Goal: Information Seeking & Learning: Find specific fact

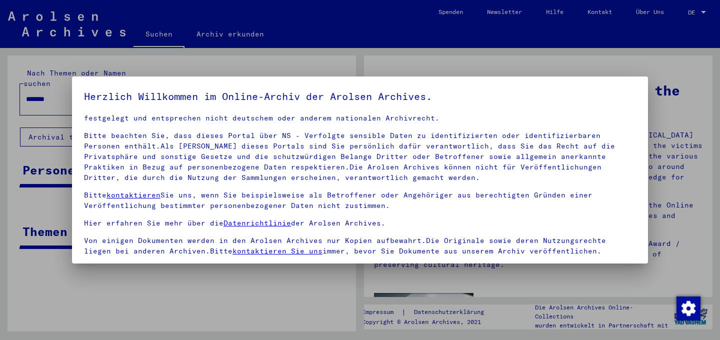
scroll to position [84, 0]
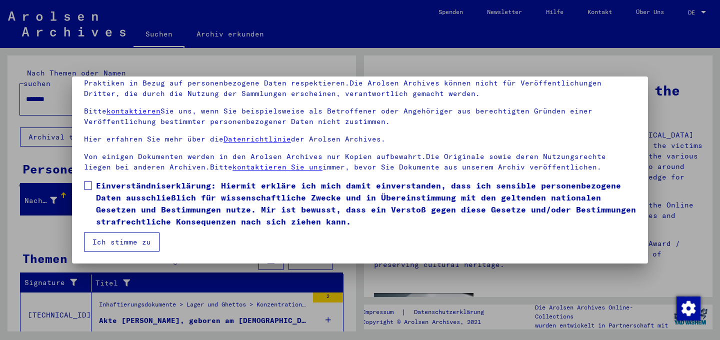
click at [87, 185] on span at bounding box center [88, 186] width 8 height 8
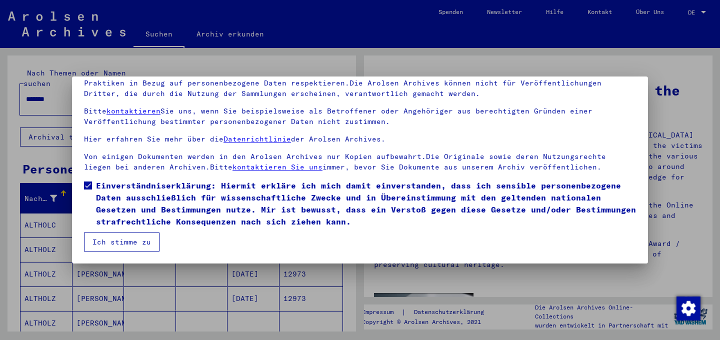
click at [125, 242] on button "Ich stimme zu" at bounding box center [122, 242] width 76 height 19
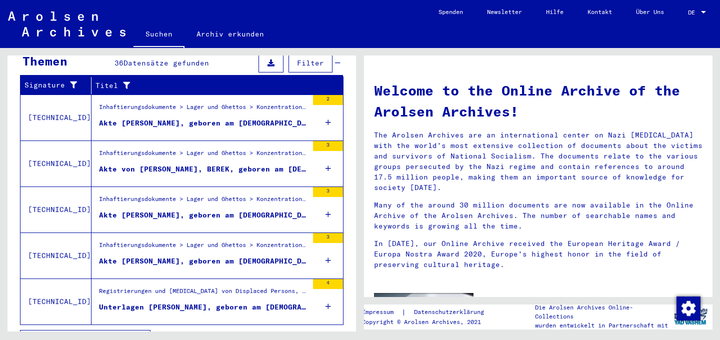
scroll to position [349, 0]
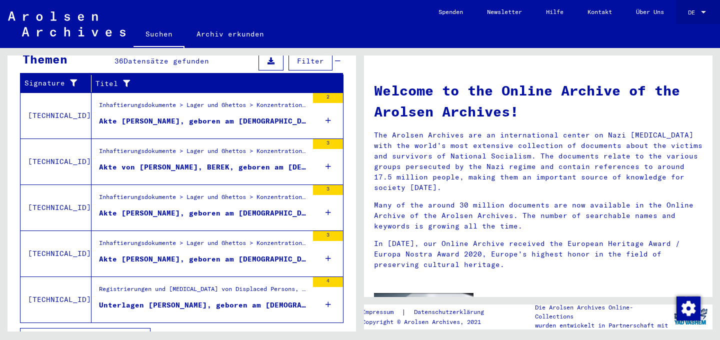
click at [699, 12] on span "DE" at bounding box center [693, 12] width 11 height 7
click at [680, 19] on span "English" at bounding box center [678, 18] width 25 height 8
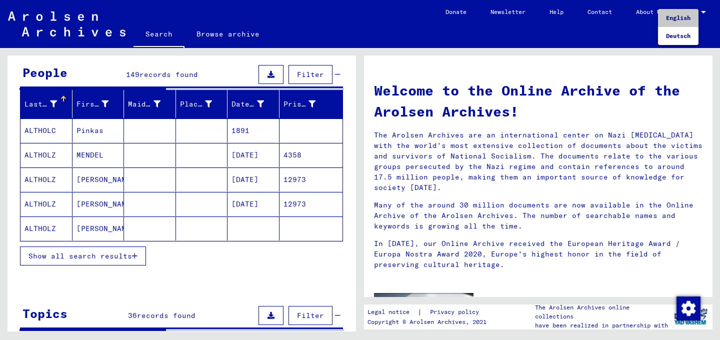
scroll to position [86, 0]
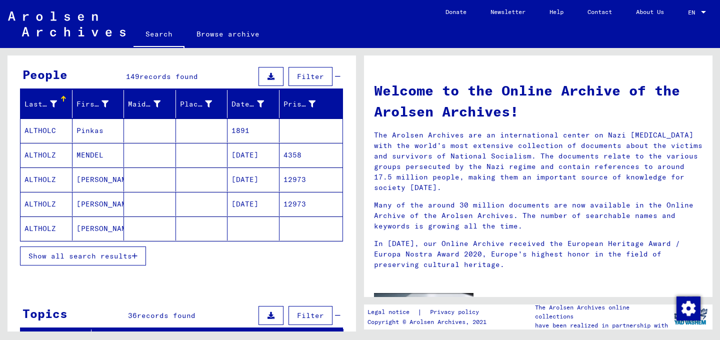
click at [75, 258] on span "Show all search results" at bounding box center [81, 256] width 104 height 9
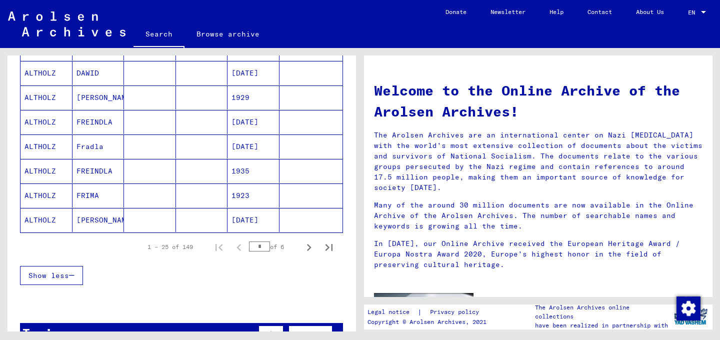
scroll to position [599, 0]
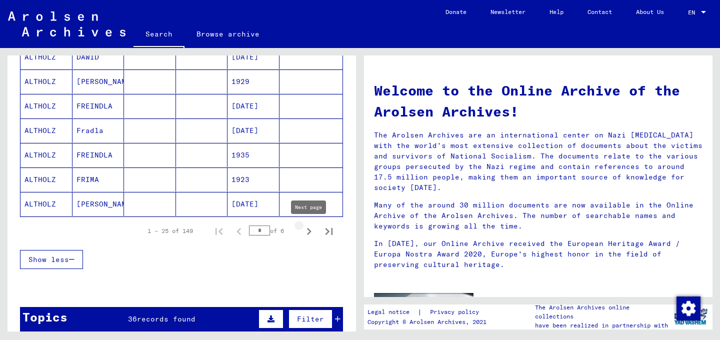
click at [307, 232] on icon "Next page" at bounding box center [309, 232] width 14 height 14
click at [84, 205] on mat-cell "MONIEK" at bounding box center [99, 204] width 52 height 24
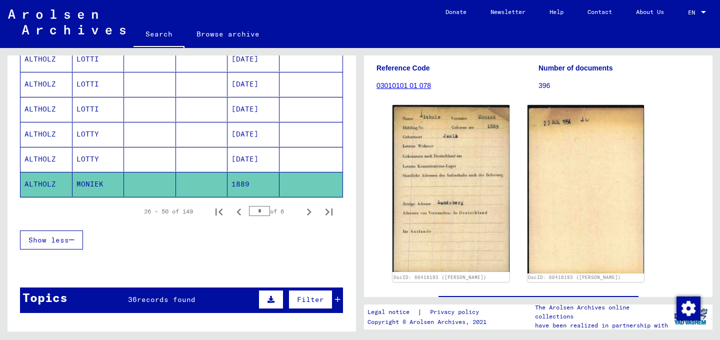
scroll to position [632, 0]
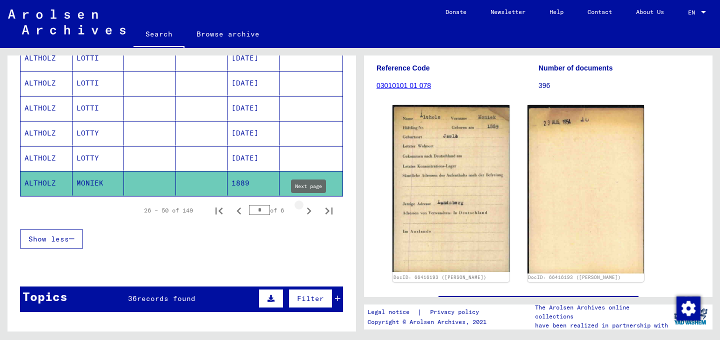
click at [309, 212] on icon "Next page" at bounding box center [309, 211] width 5 height 7
type input "*"
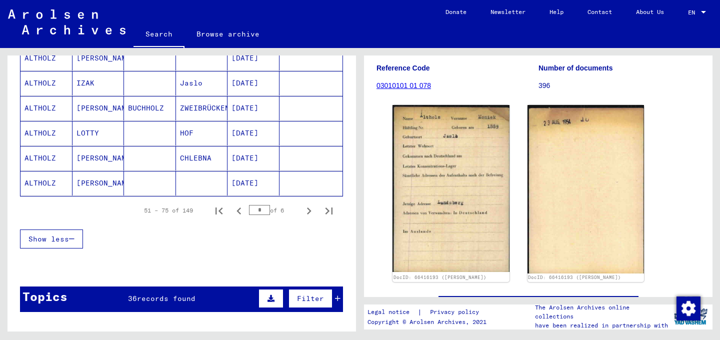
click at [93, 160] on mat-cell "[PERSON_NAME]" at bounding box center [99, 158] width 52 height 25
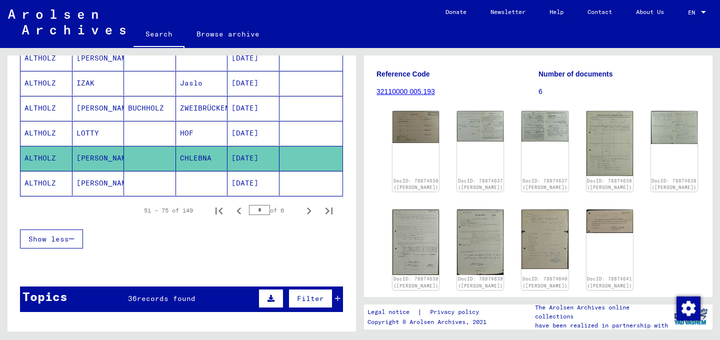
scroll to position [108, 0]
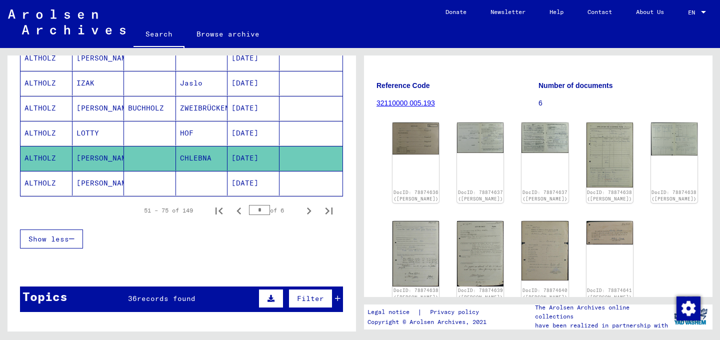
click at [86, 182] on mat-cell "[PERSON_NAME]" at bounding box center [99, 183] width 52 height 25
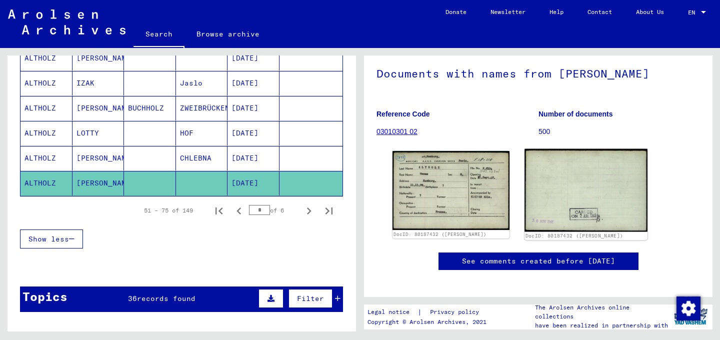
scroll to position [102, 0]
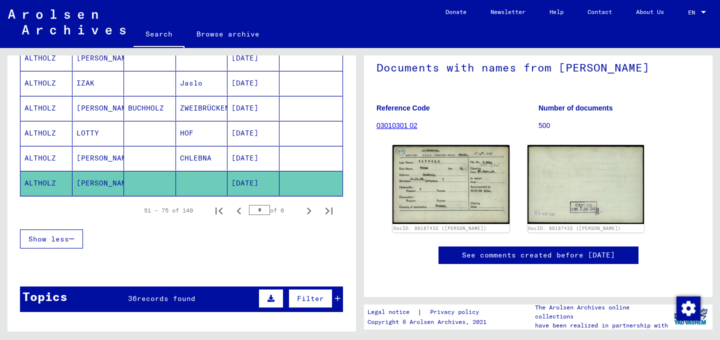
click at [107, 159] on mat-cell "[PERSON_NAME]" at bounding box center [99, 158] width 52 height 25
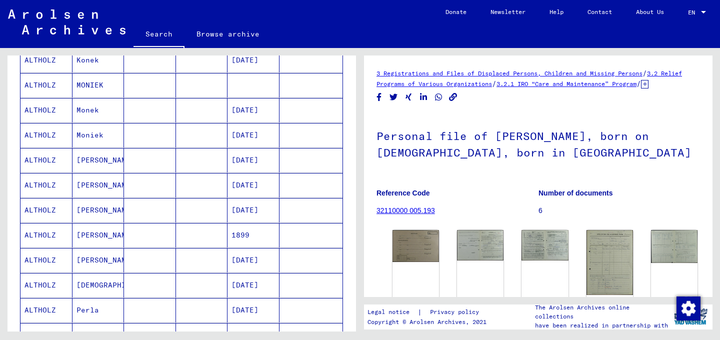
scroll to position [152, 0]
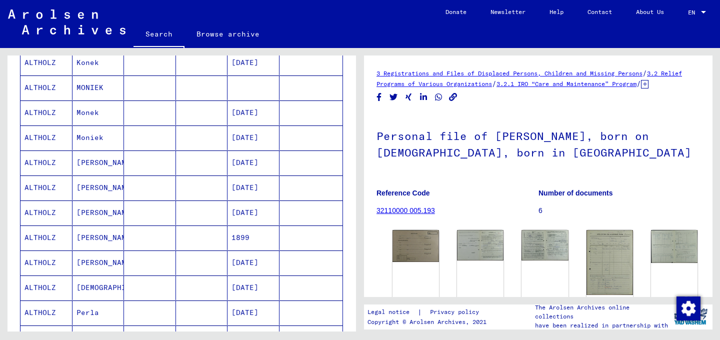
click at [88, 192] on mat-cell "[PERSON_NAME]" at bounding box center [99, 188] width 52 height 25
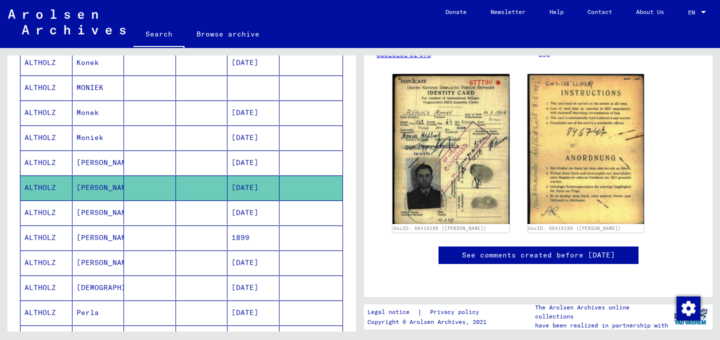
scroll to position [206, 0]
click at [76, 153] on mat-cell "[PERSON_NAME]" at bounding box center [99, 163] width 52 height 25
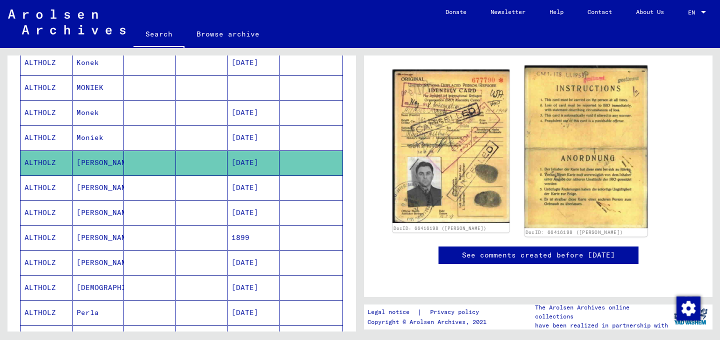
scroll to position [156, 0]
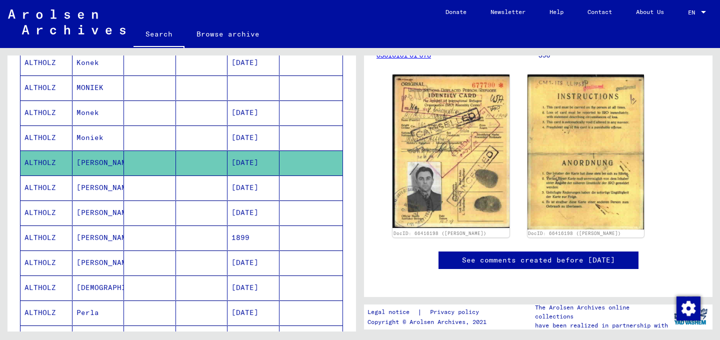
click at [90, 138] on mat-cell "Moniek" at bounding box center [99, 138] width 52 height 25
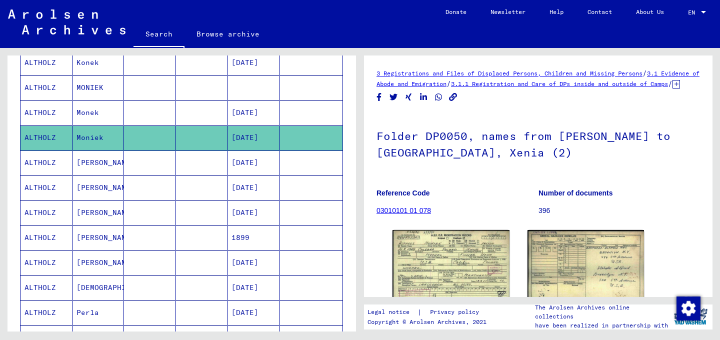
click at [455, 102] on icon "Copy link" at bounding box center [453, 97] width 11 height 9
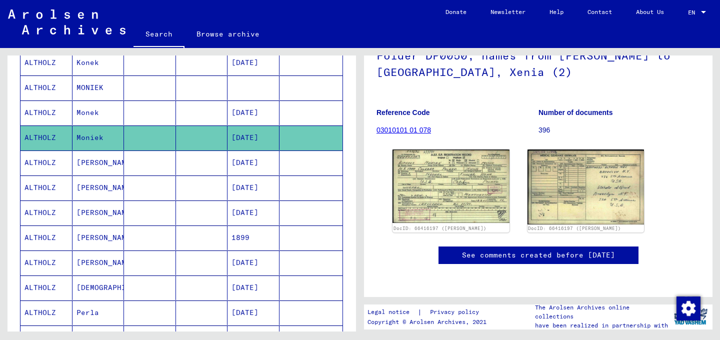
scroll to position [137, 0]
